Goal: Check status: Check status

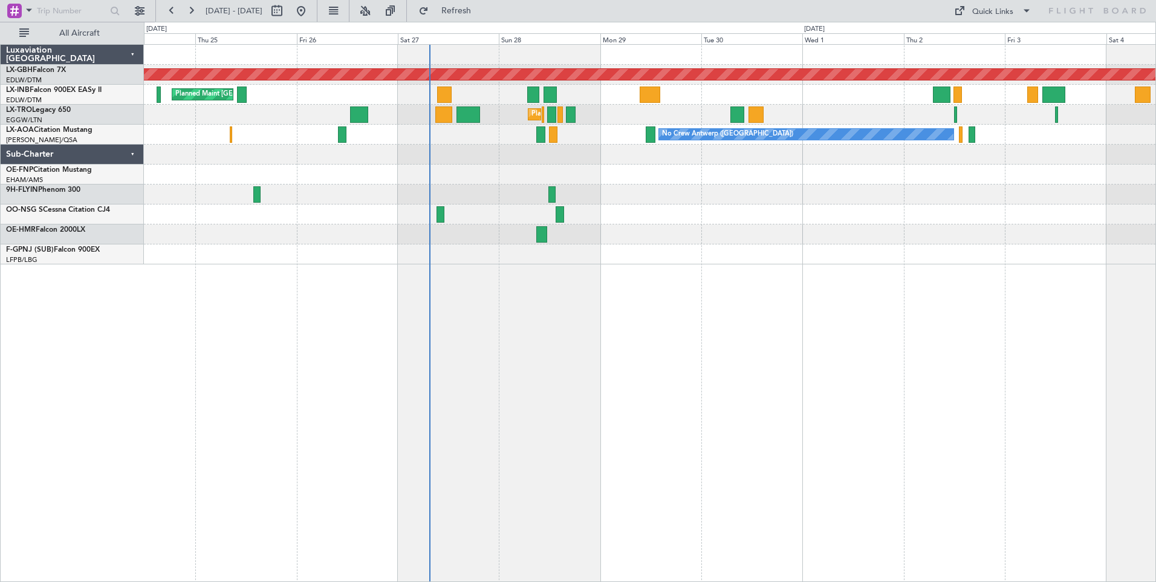
click at [562, 349] on div "Planned Maint Nurnberg Planned Maint [GEOGRAPHIC_DATA] ([GEOGRAPHIC_DATA]) Plan…" at bounding box center [650, 312] width 1012 height 537
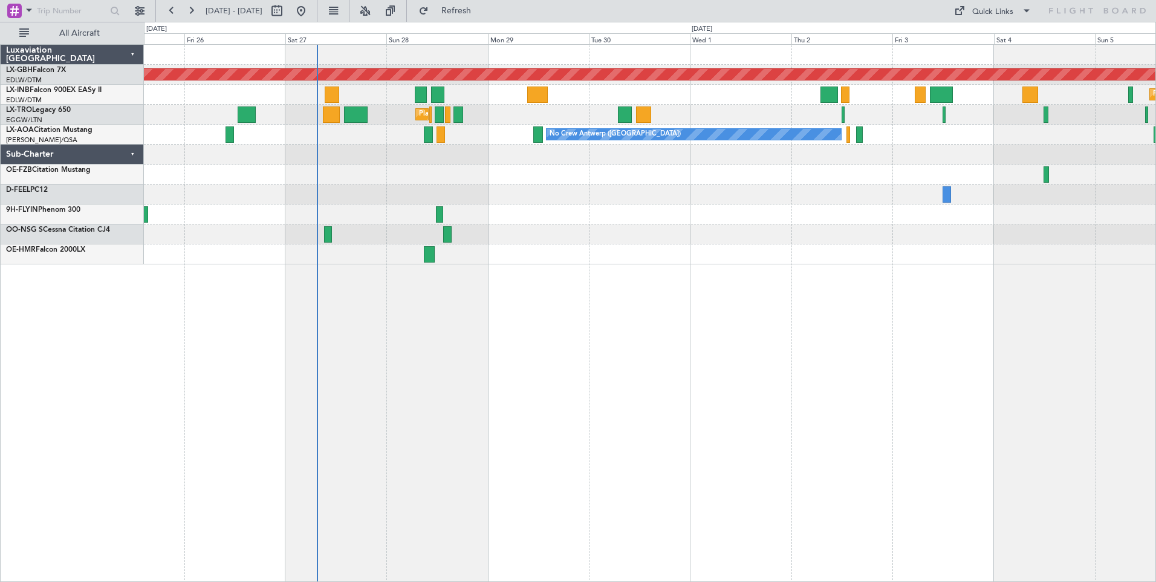
click at [722, 288] on div "Planned Maint Nurnberg Planned Maint [GEOGRAPHIC_DATA] ([GEOGRAPHIC_DATA]) Plan…" at bounding box center [650, 312] width 1012 height 537
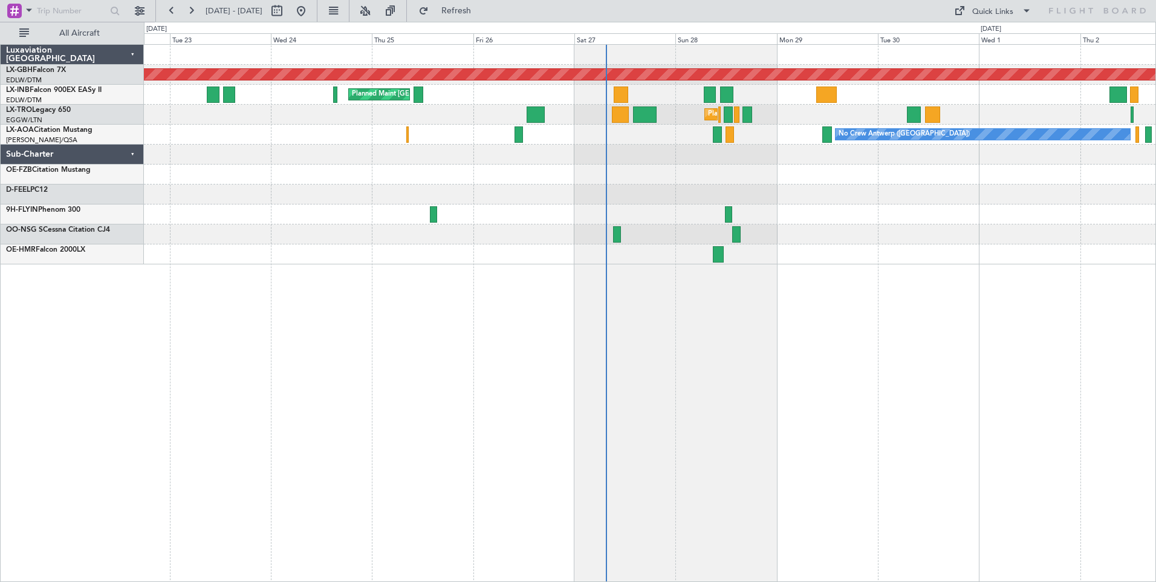
click at [1031, 234] on div "Planned Maint Nurnberg Planned Maint [GEOGRAPHIC_DATA] ([GEOGRAPHIC_DATA]) Plan…" at bounding box center [649, 154] width 1011 height 219
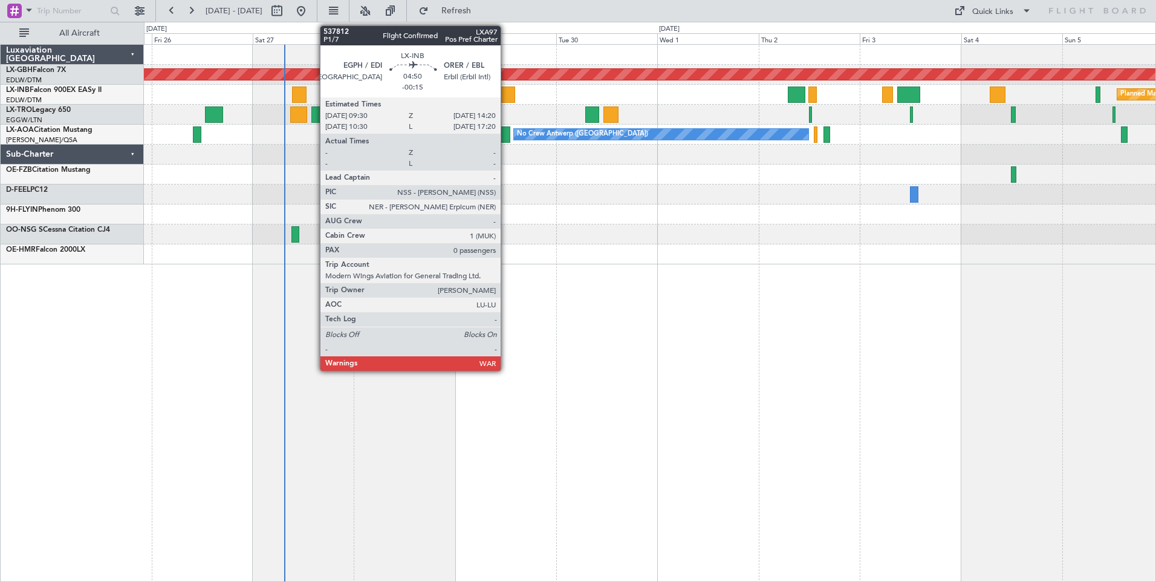
drag, startPoint x: 506, startPoint y: 94, endPoint x: 626, endPoint y: 5, distance: 149.1
click at [626, 5] on div "[DATE] - [DATE] Refresh Quick Links All Aircraft" at bounding box center [578, 11] width 1156 height 22
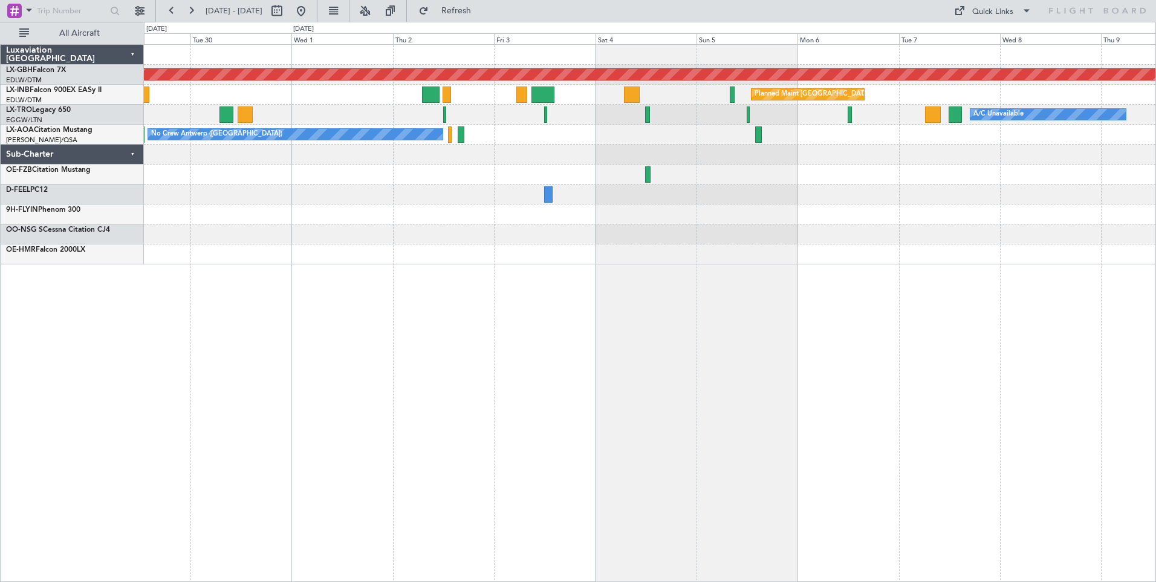
click at [335, 218] on div at bounding box center [649, 214] width 1011 height 20
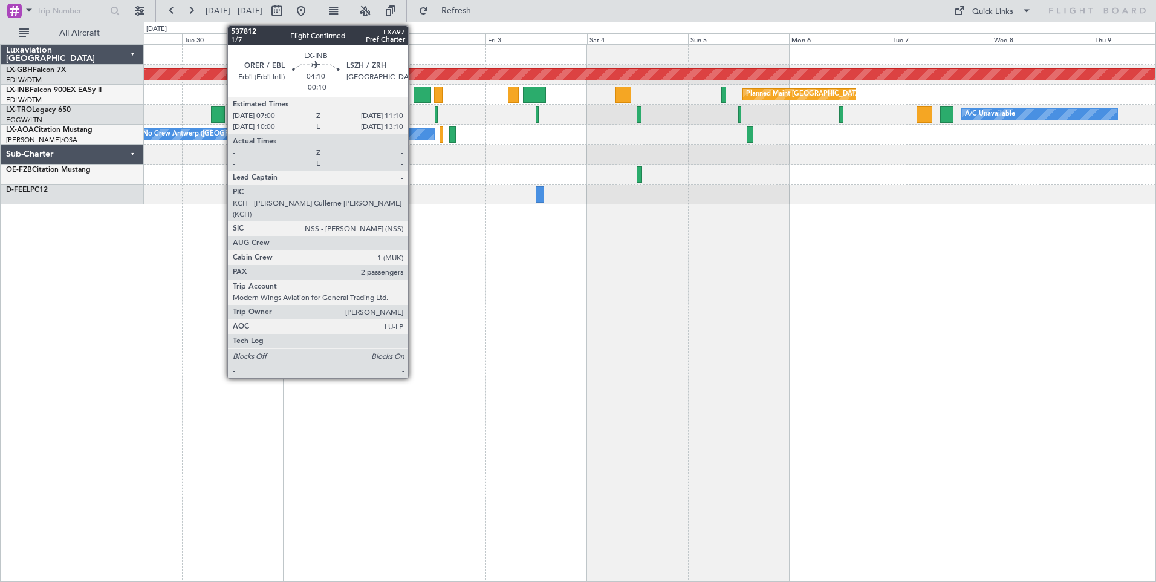
click at [414, 96] on div at bounding box center [423, 94] width 18 height 16
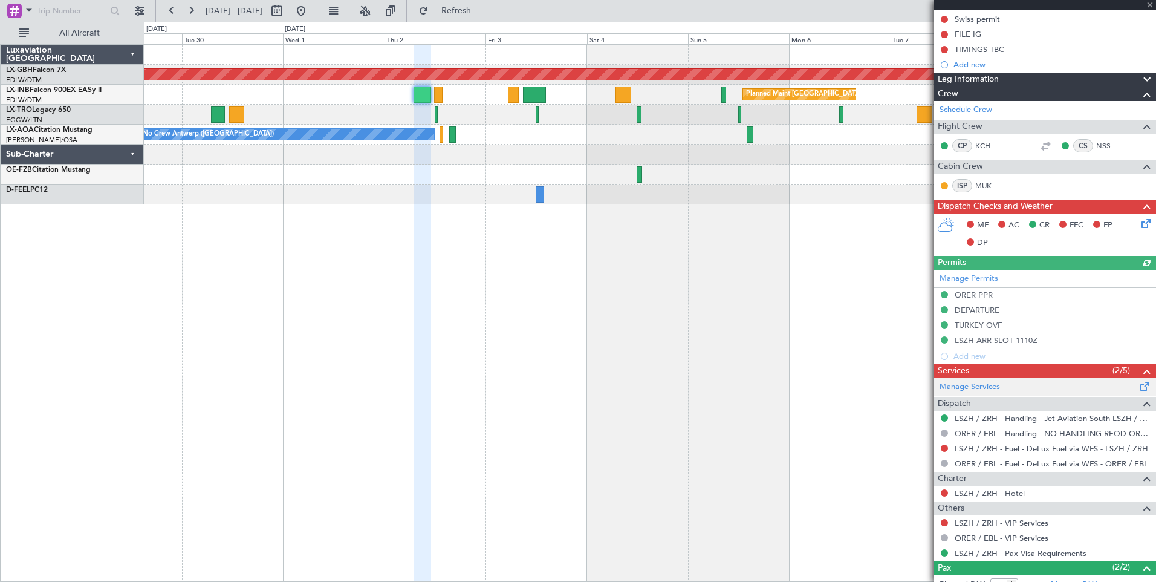
scroll to position [309, 0]
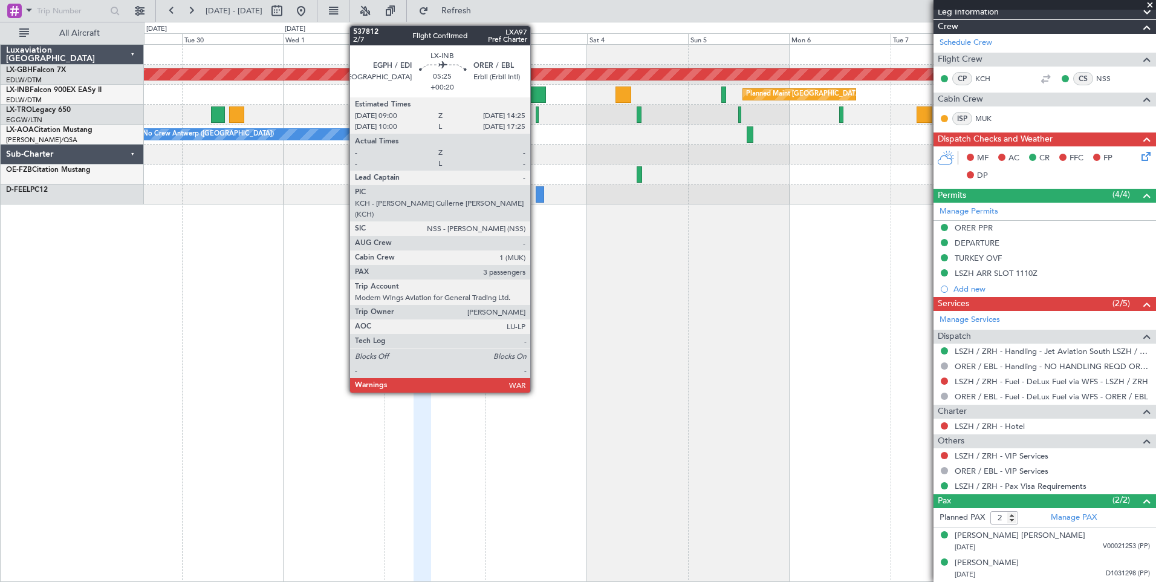
click at [536, 96] on div at bounding box center [534, 94] width 23 height 16
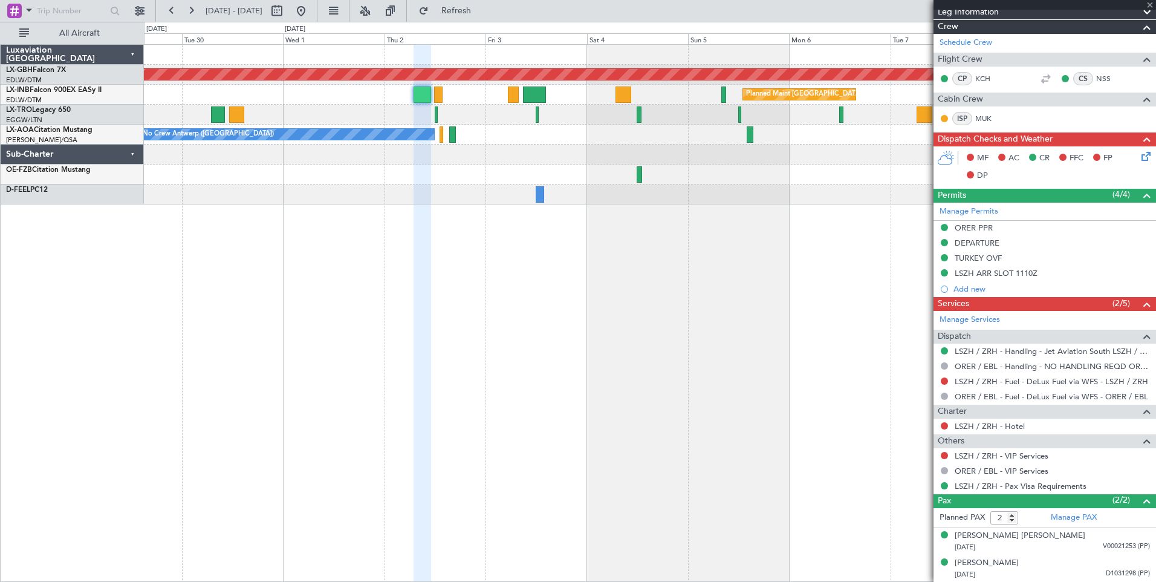
type input "+00:20"
type input "3"
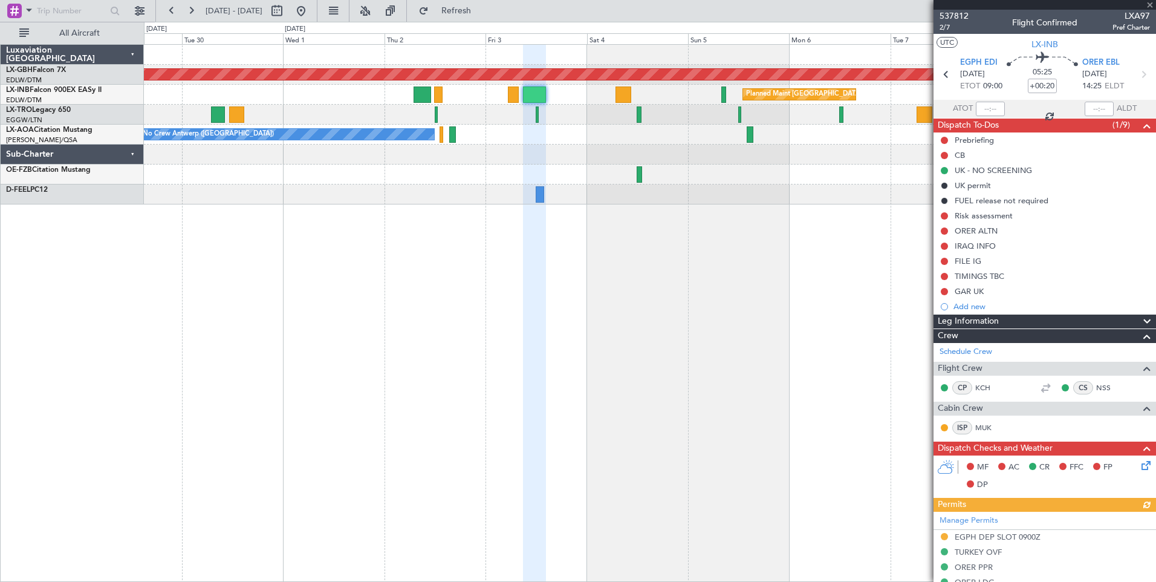
scroll to position [336, 0]
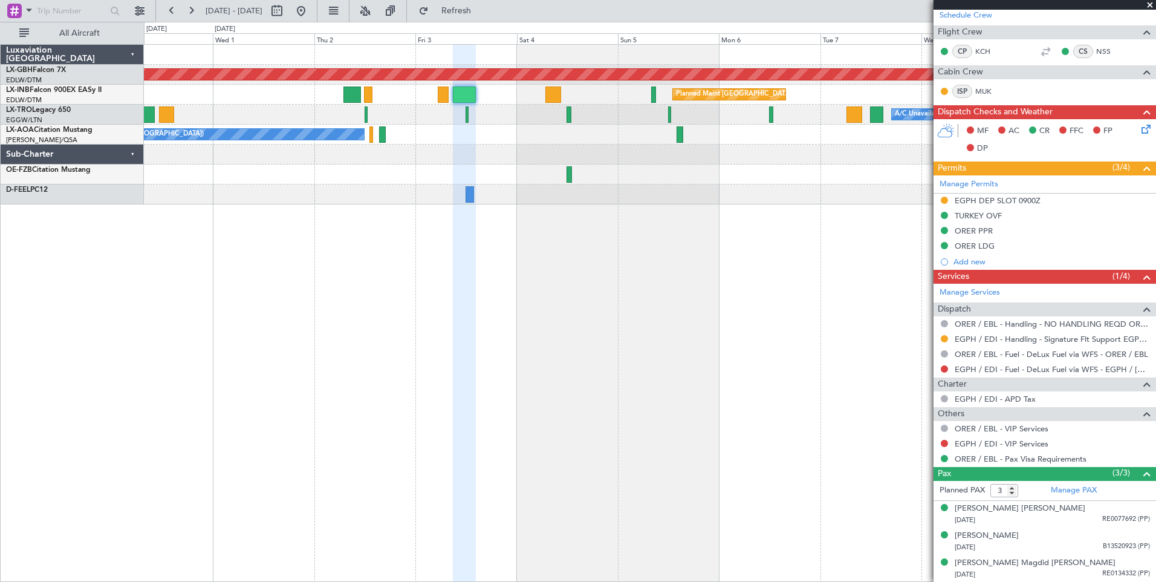
click at [727, 268] on div "Planned Maint Nurnberg Planned Maint [GEOGRAPHIC_DATA] ([GEOGRAPHIC_DATA]) A/C …" at bounding box center [650, 312] width 1012 height 537
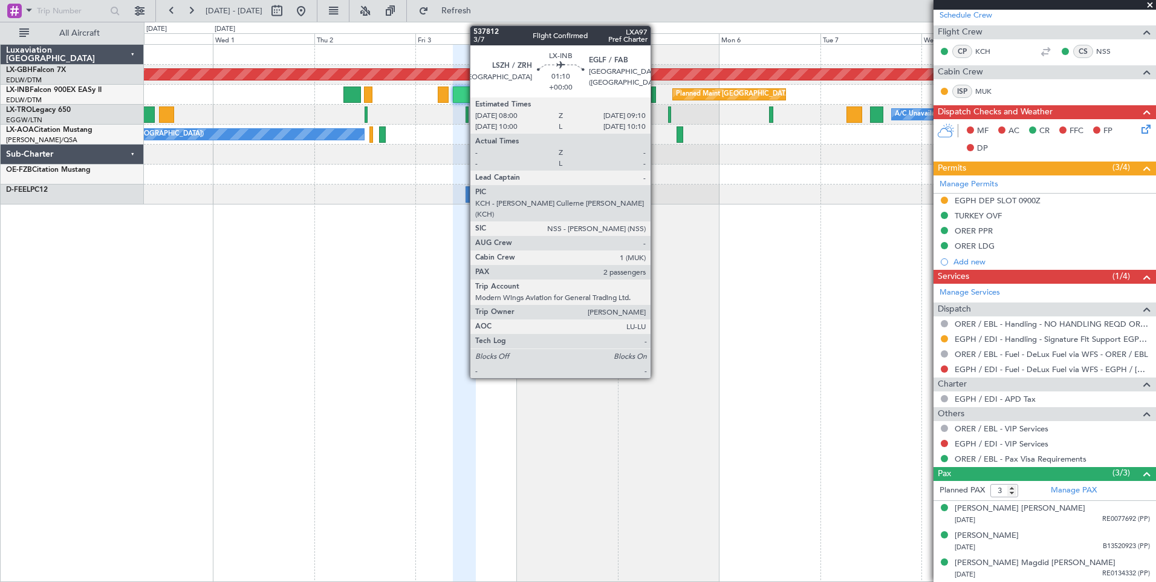
click at [656, 94] on div at bounding box center [653, 94] width 5 height 16
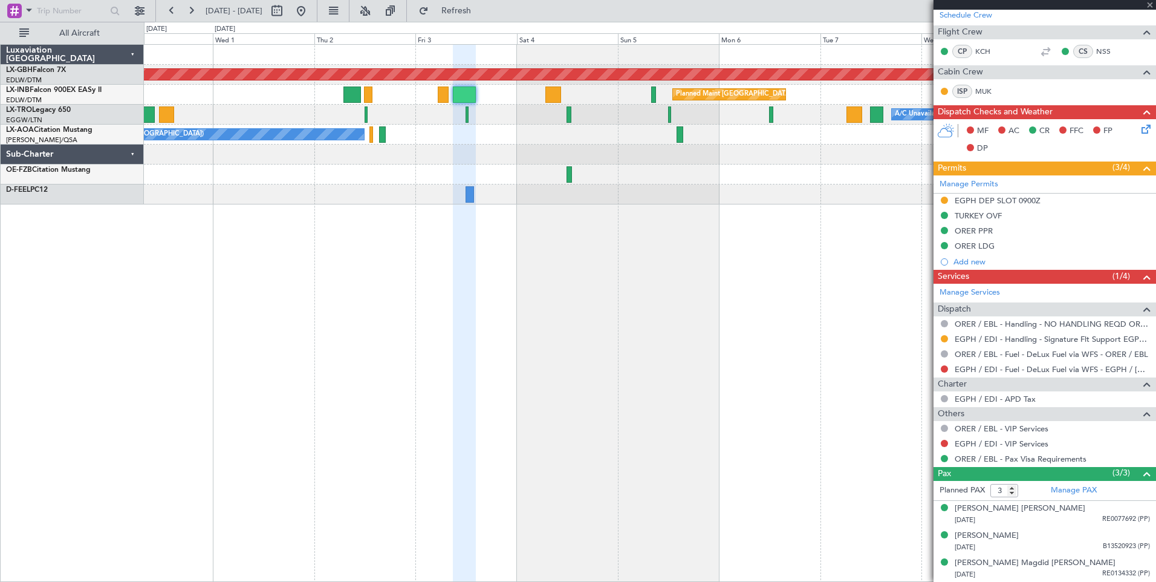
type input "2"
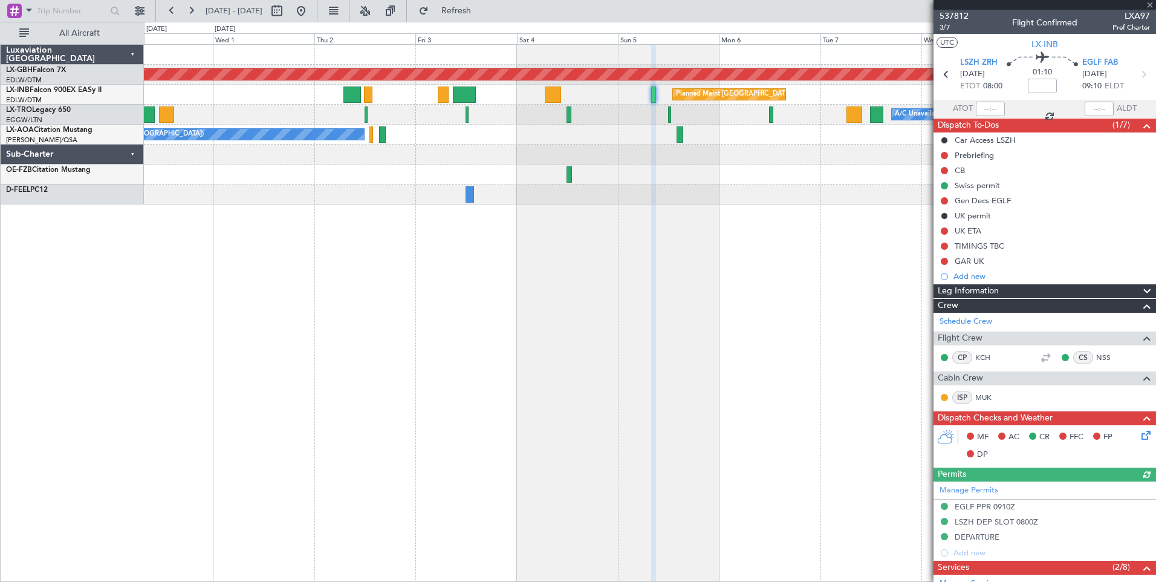
scroll to position [264, 0]
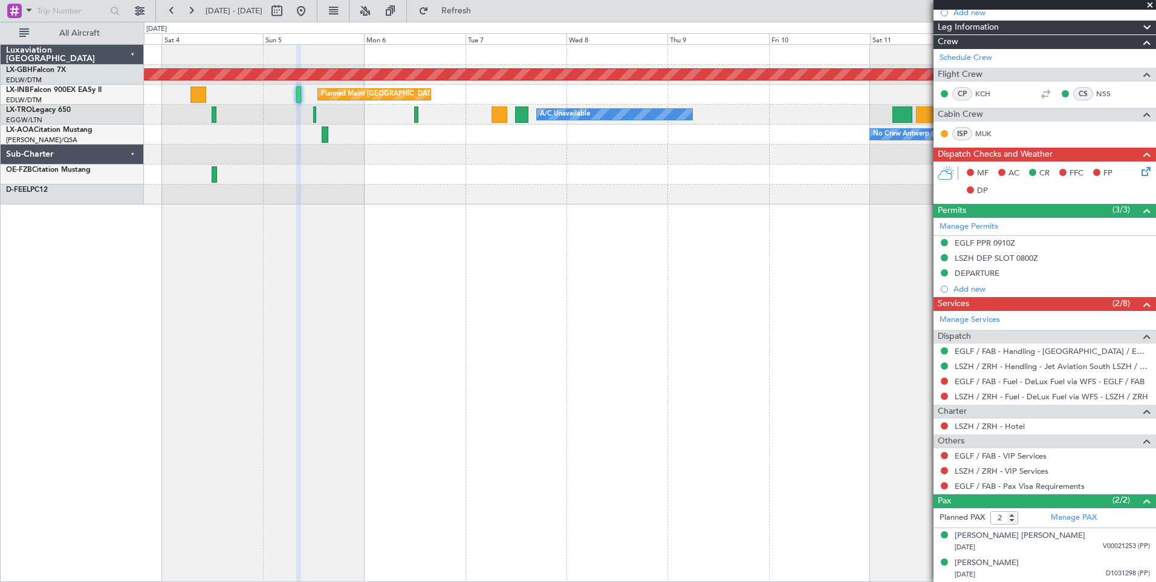
click at [464, 265] on div "Planned Maint Nurnberg Planned Maint [GEOGRAPHIC_DATA] ([GEOGRAPHIC_DATA]) A/C …" at bounding box center [650, 312] width 1012 height 537
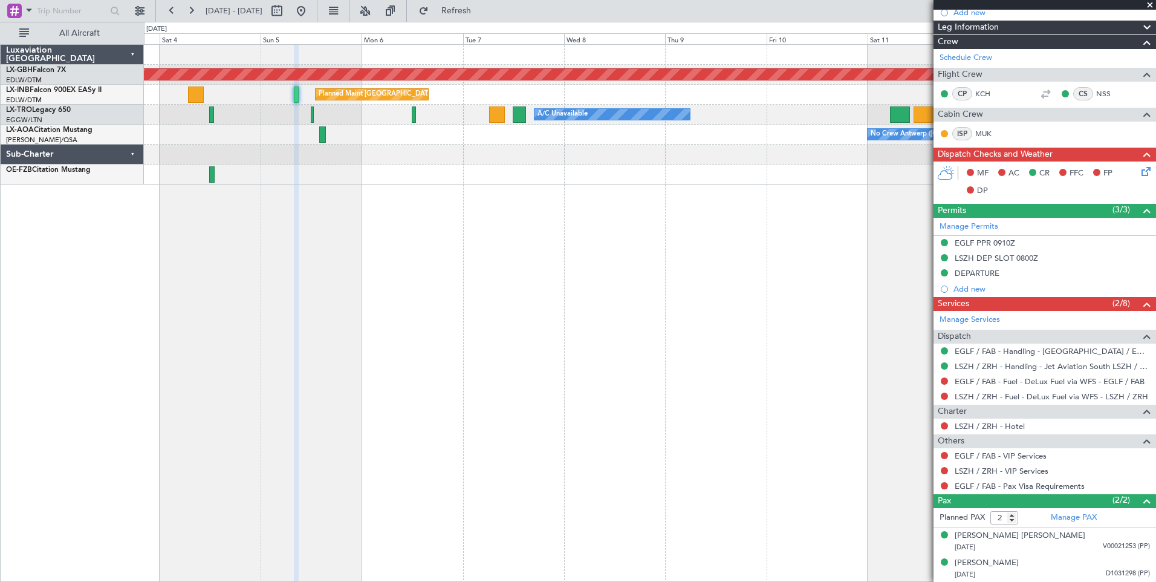
click at [836, 239] on div "Planned Maint Nurnberg Planned Maint [GEOGRAPHIC_DATA] ([GEOGRAPHIC_DATA]) A/C …" at bounding box center [650, 312] width 1012 height 537
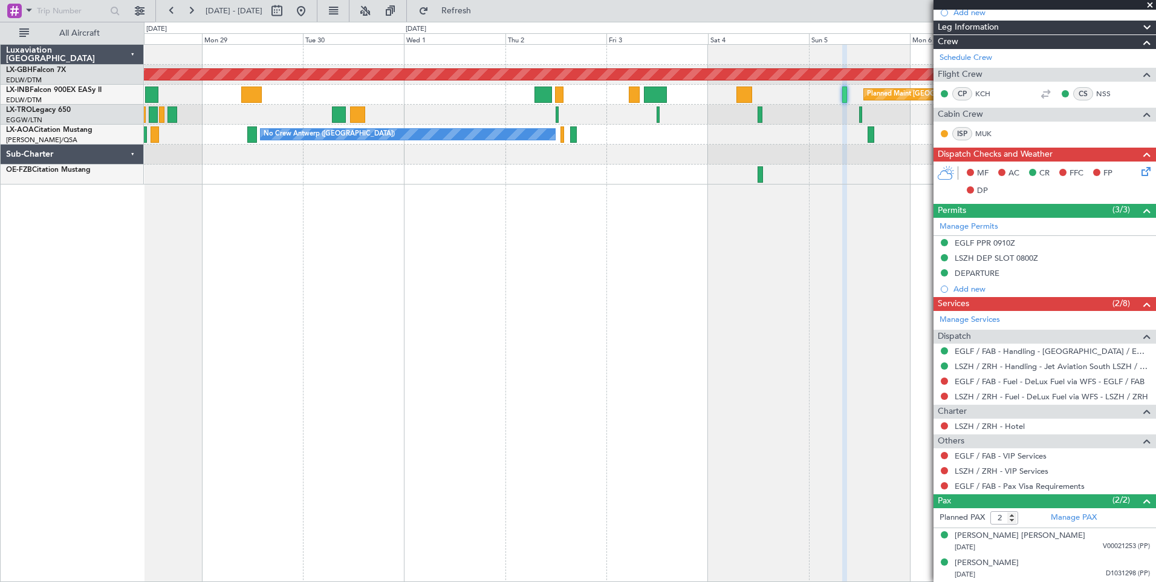
click at [819, 285] on div "Planned Maint Nurnberg Planned Maint [GEOGRAPHIC_DATA] ([GEOGRAPHIC_DATA]) A/C …" at bounding box center [650, 312] width 1012 height 537
